Goal: Check status: Check status

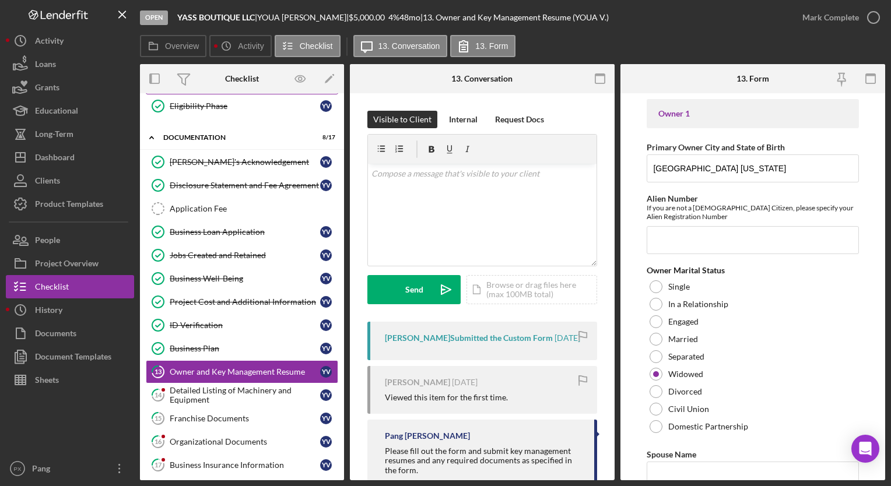
scroll to position [233, 0]
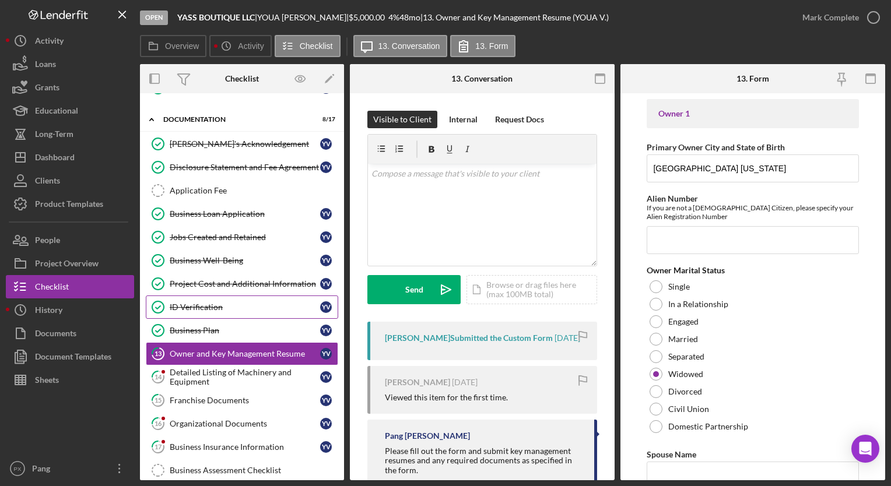
click at [184, 303] on div "ID Verification" at bounding box center [245, 307] width 150 height 9
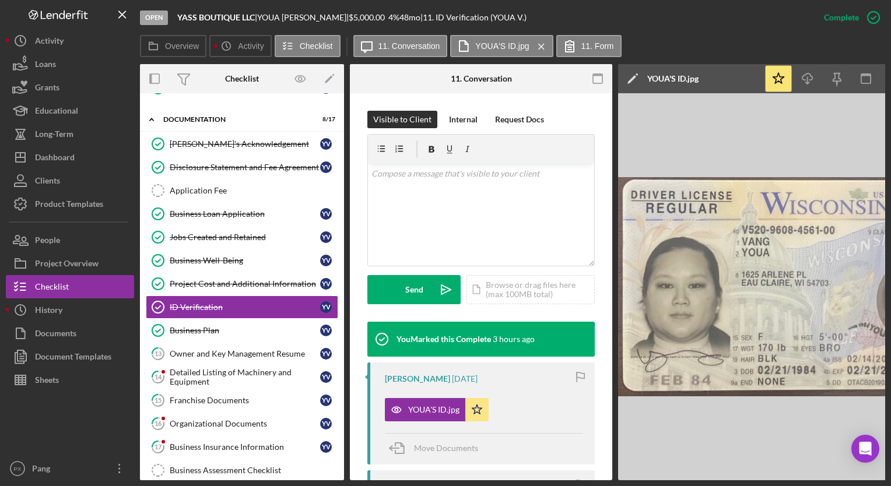
scroll to position [175, 0]
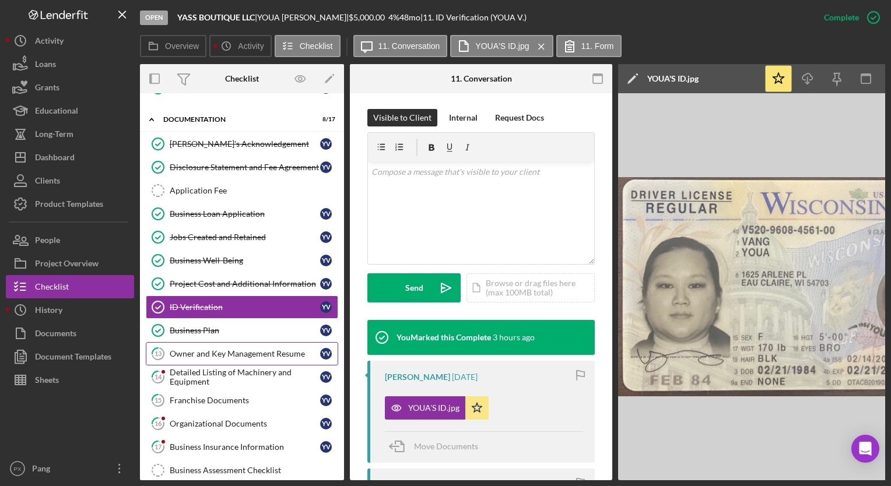
click at [201, 343] on link "13 Owner and Key Management Resume Y V" at bounding box center [242, 353] width 192 height 23
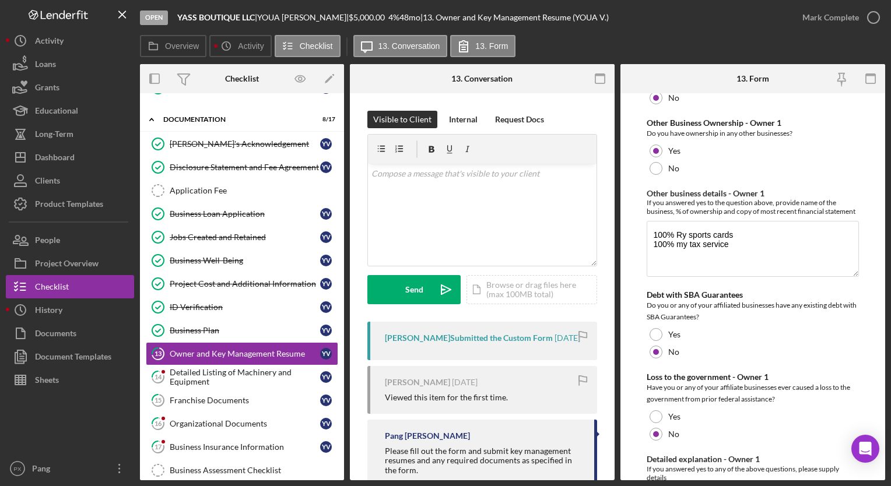
scroll to position [1108, 0]
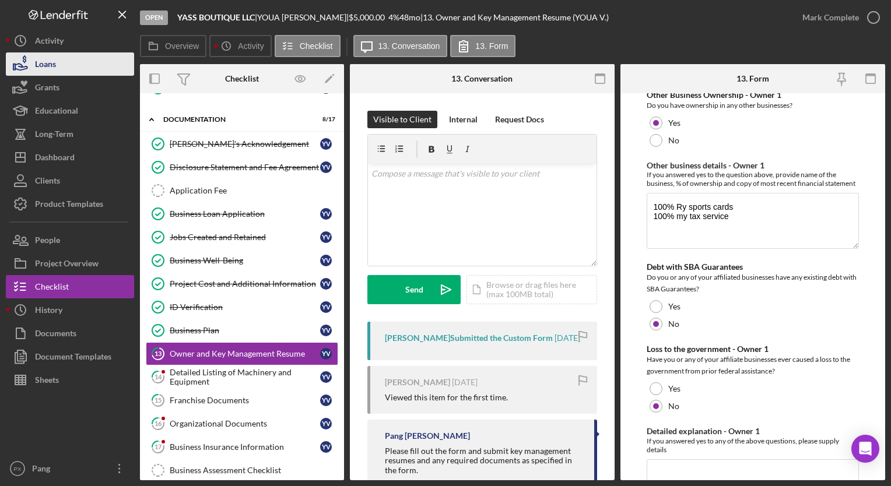
click at [71, 59] on button "Loans" at bounding box center [70, 63] width 128 height 23
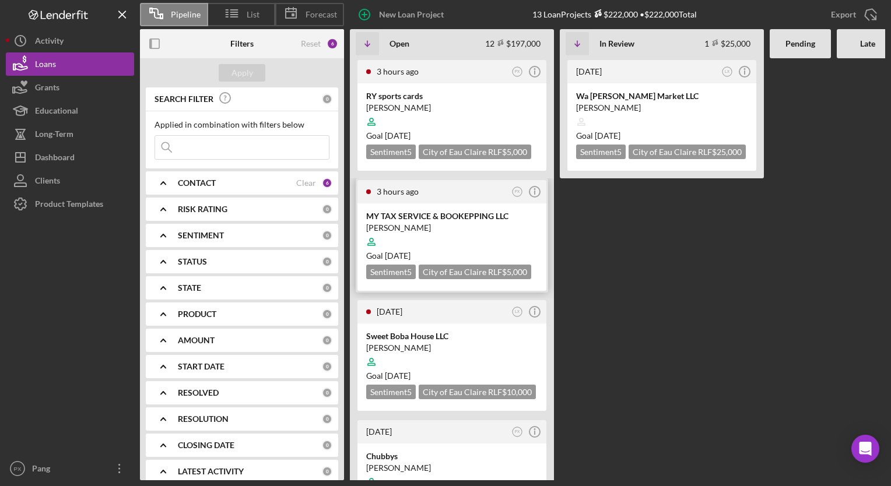
click at [416, 237] on div at bounding box center [451, 242] width 171 height 22
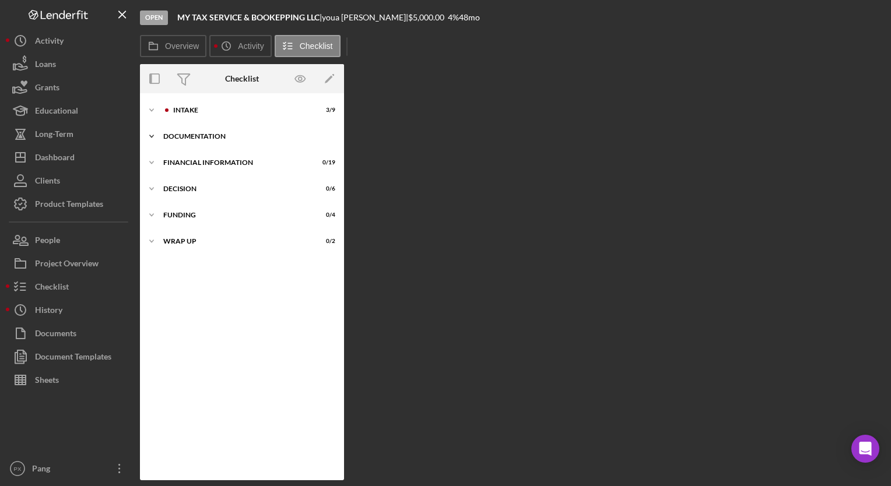
click at [204, 133] on div "Documentation" at bounding box center [246, 136] width 166 height 7
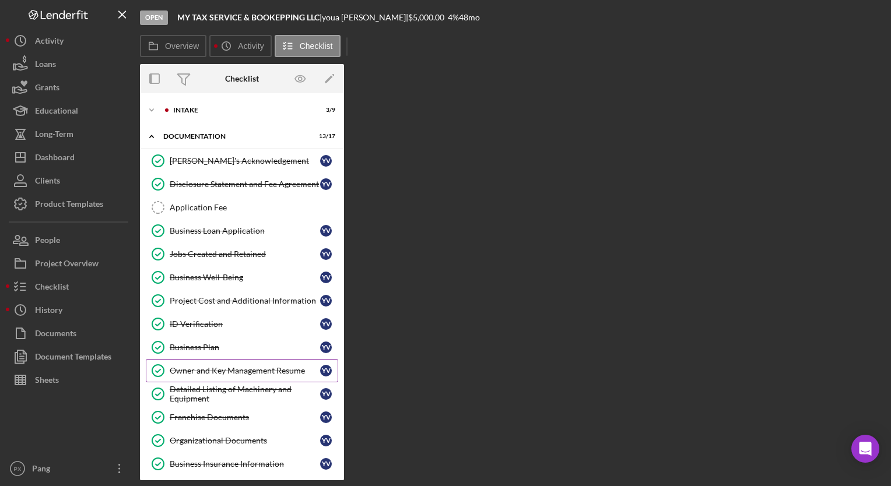
click at [266, 369] on div "Owner and Key Management Resume" at bounding box center [245, 370] width 150 height 9
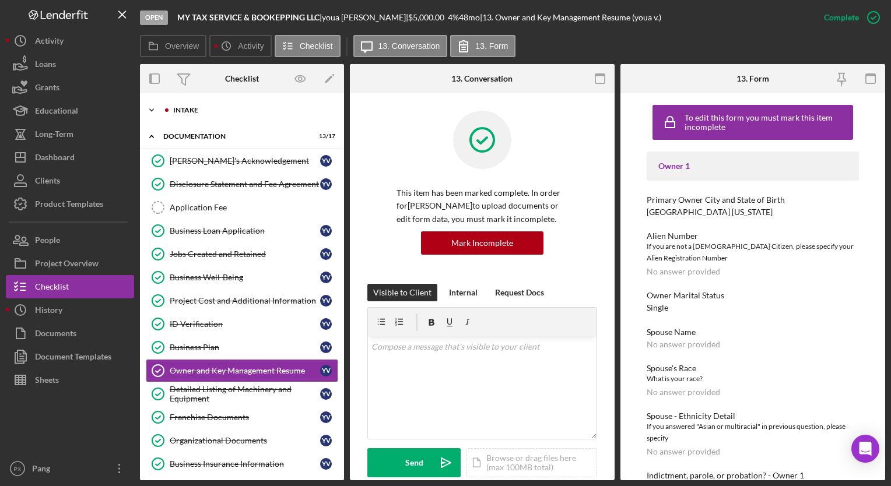
click at [222, 112] on div "Intake" at bounding box center [251, 110] width 156 height 7
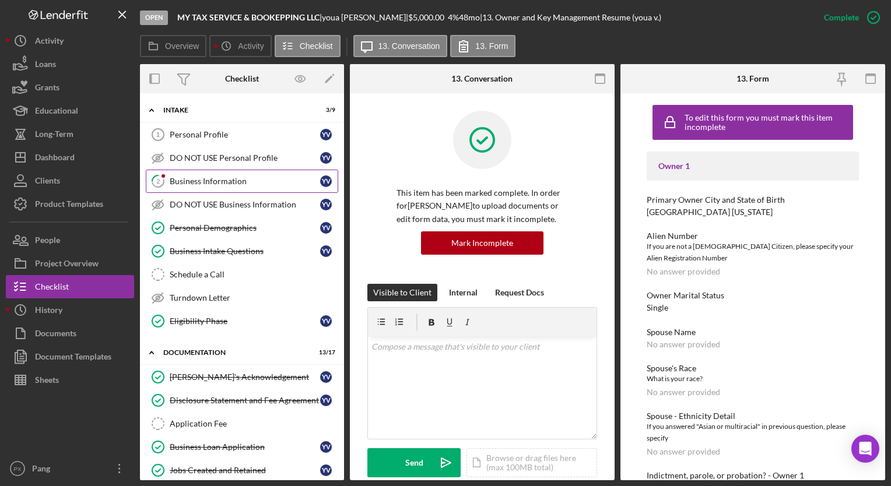
click at [211, 188] on link "2 Business Information y v" at bounding box center [242, 181] width 192 height 23
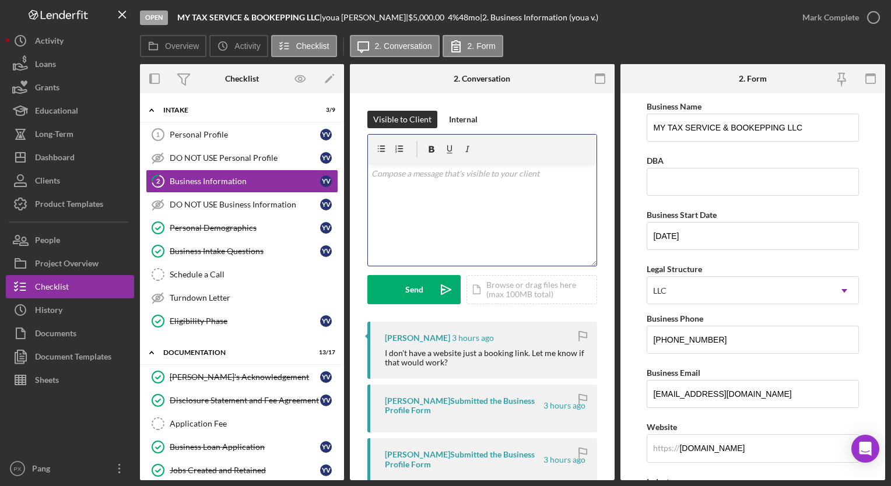
click at [479, 219] on div "v Color teal Color pink Remove color Add row above Add row below Add column bef…" at bounding box center [482, 215] width 229 height 102
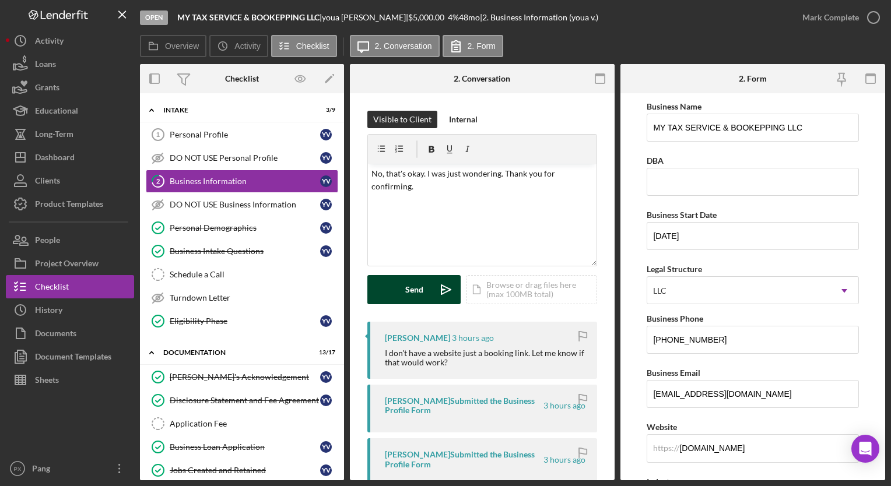
click at [422, 291] on div "Send" at bounding box center [414, 289] width 18 height 29
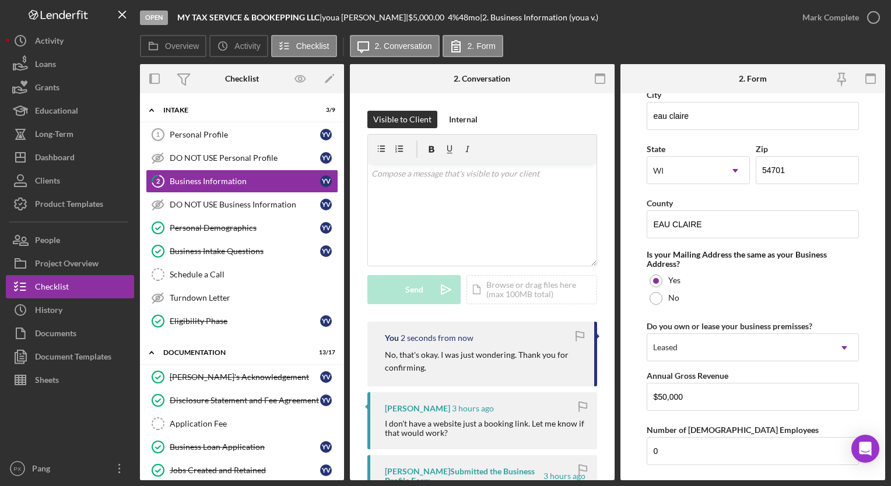
scroll to position [912, 0]
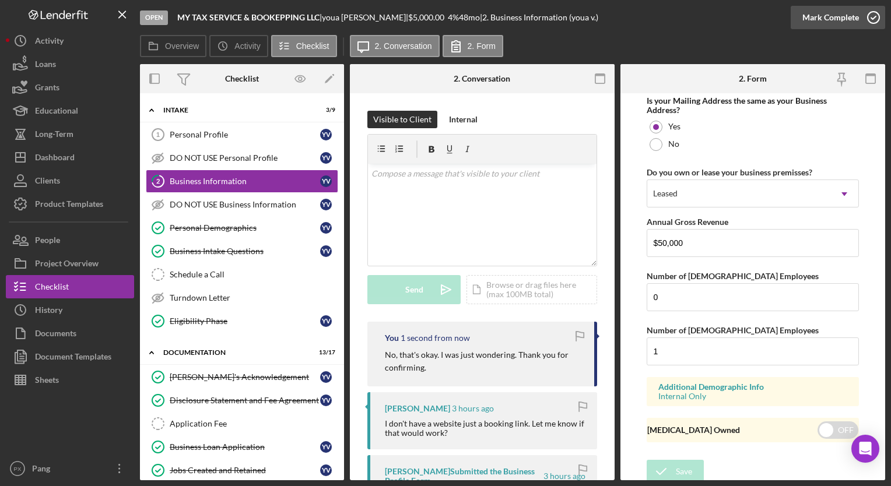
click at [875, 19] on icon "button" at bounding box center [873, 17] width 29 height 29
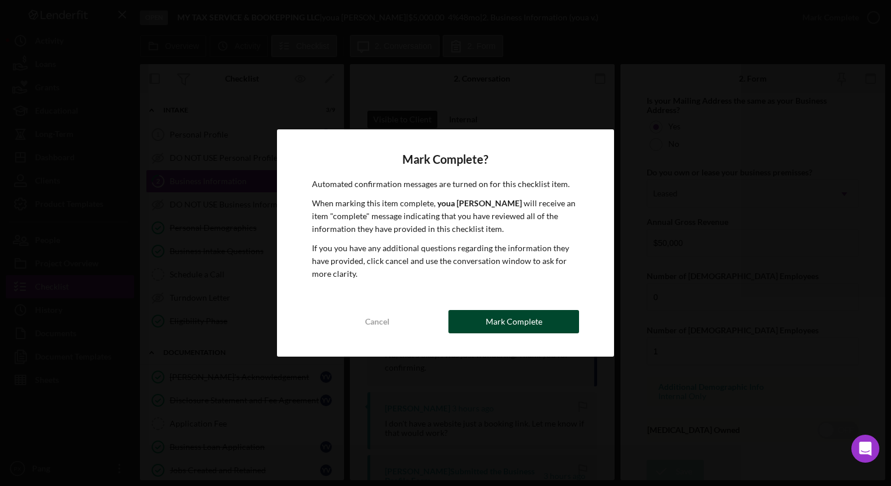
click at [505, 321] on div "Mark Complete" at bounding box center [514, 321] width 57 height 23
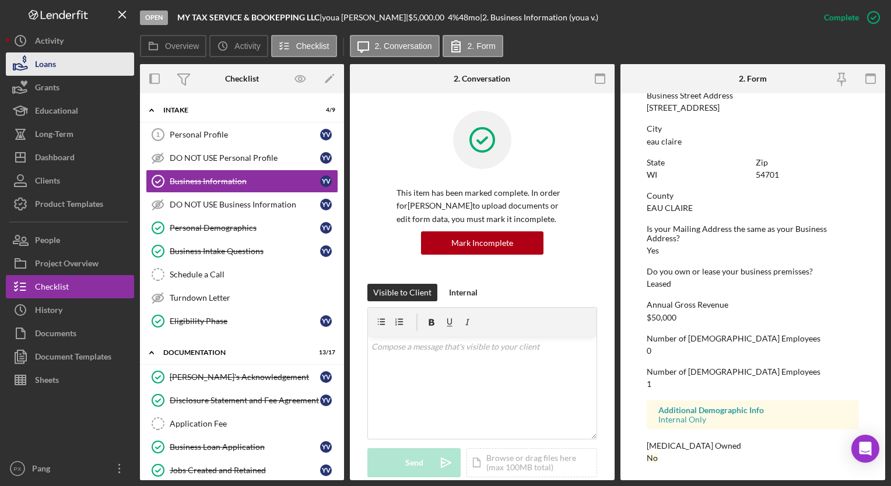
click at [36, 64] on div "Loans" at bounding box center [45, 65] width 21 height 26
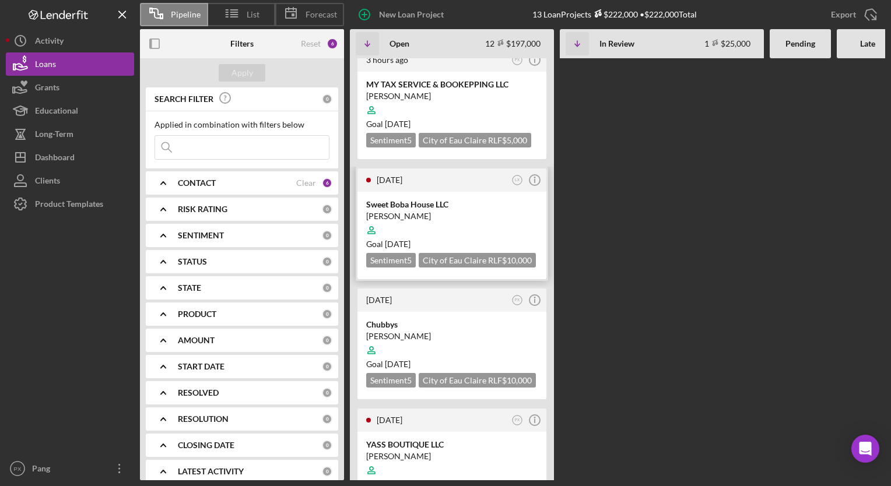
scroll to position [175, 0]
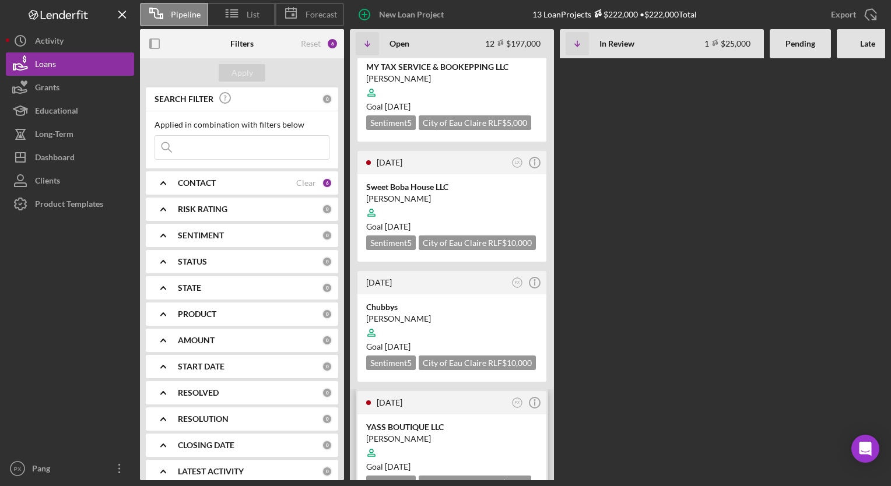
click at [424, 421] on div "YASS BOUTIQUE LLC" at bounding box center [451, 427] width 171 height 12
